Goal: Task Accomplishment & Management: Manage account settings

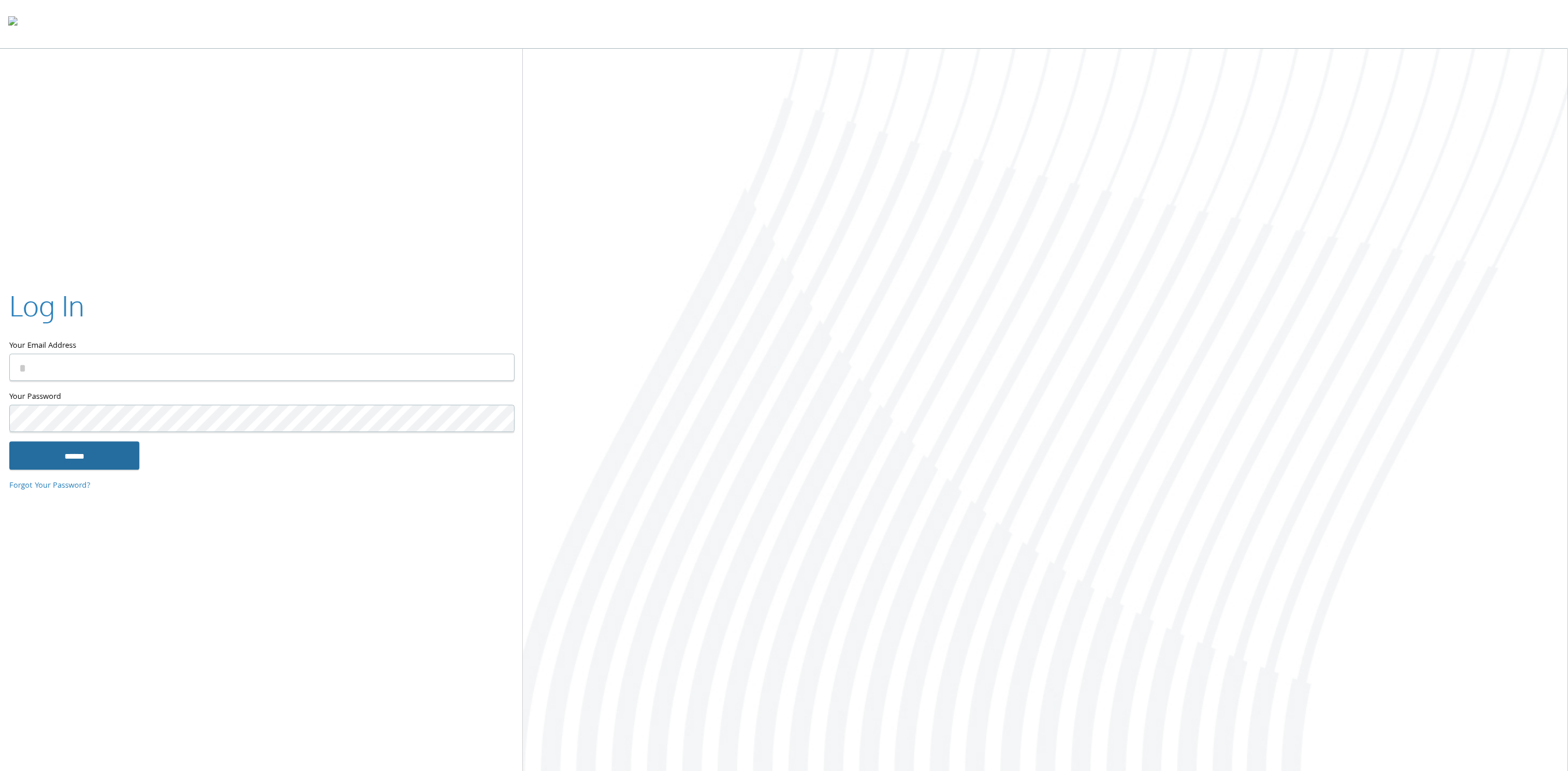
type input "**********"
click at [75, 463] on input "******" at bounding box center [75, 455] width 131 height 27
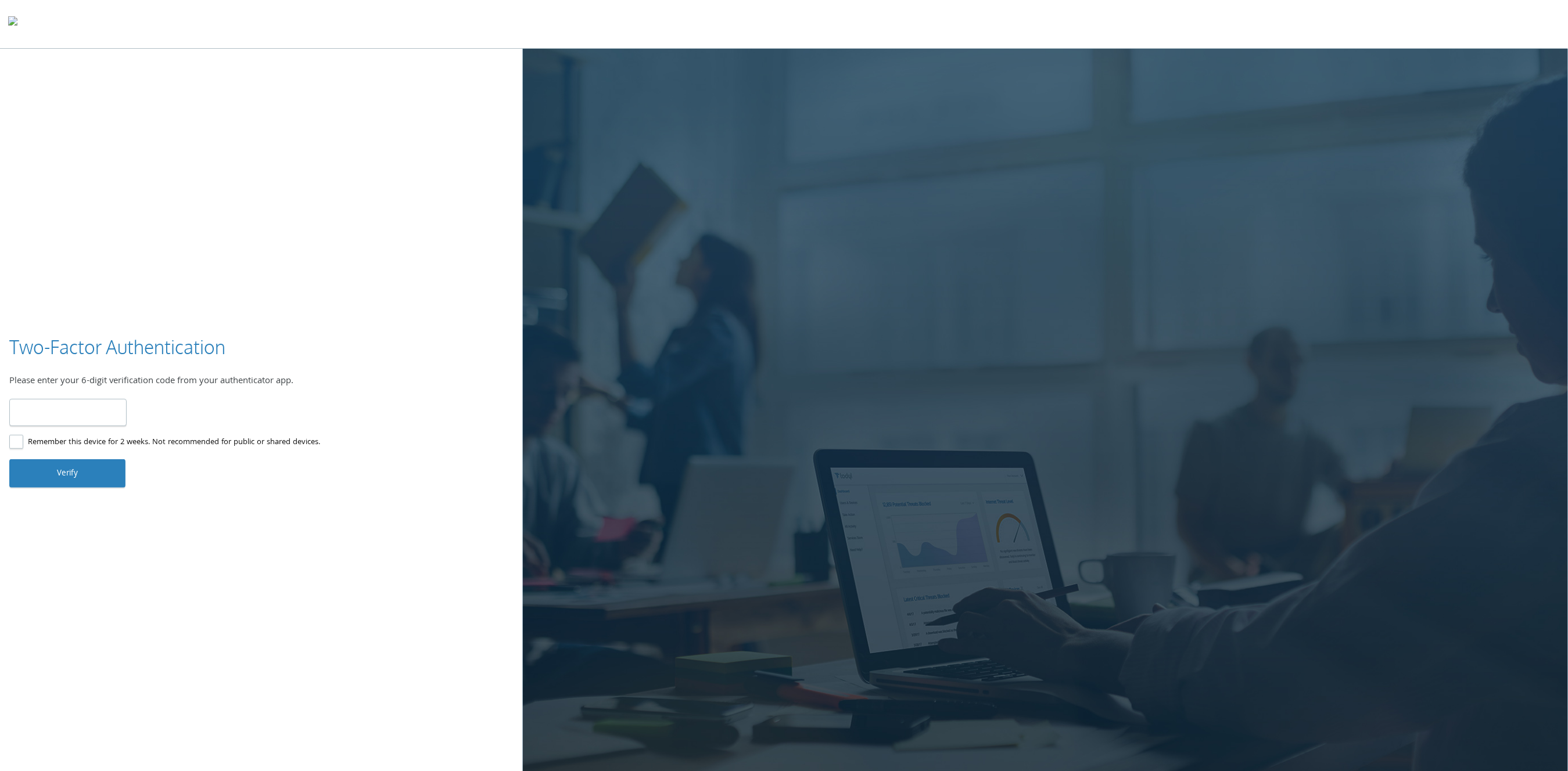
type input "******"
